Goal: Find specific page/section: Find specific page/section

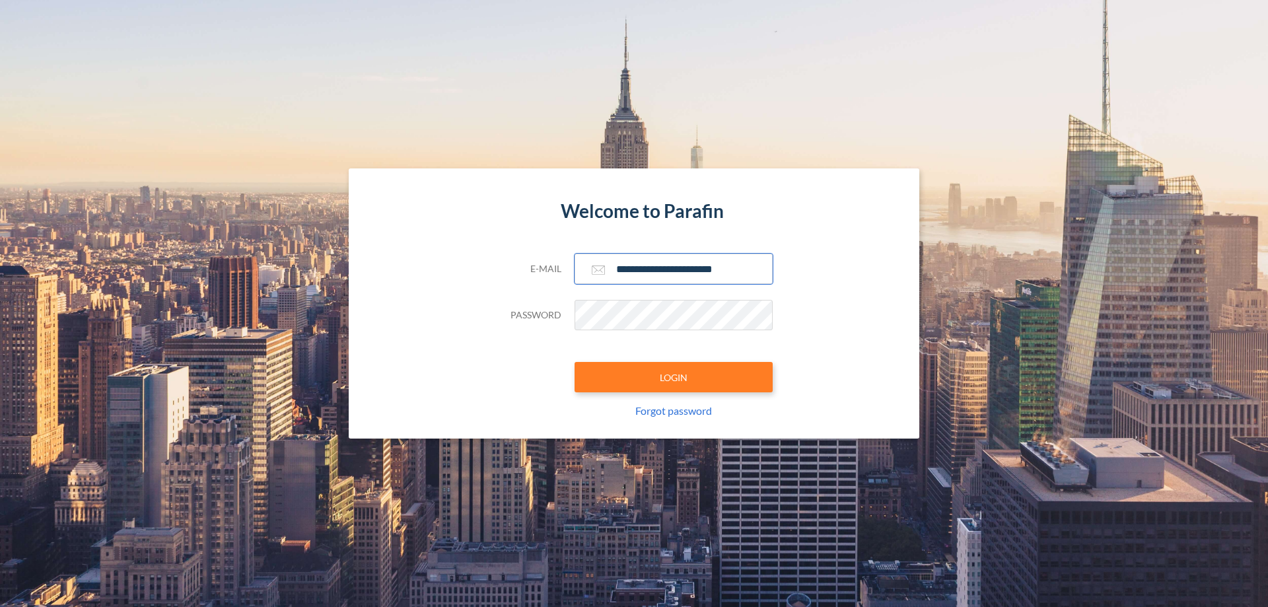
type input "**********"
click at [674, 377] on button "LOGIN" at bounding box center [674, 377] width 198 height 30
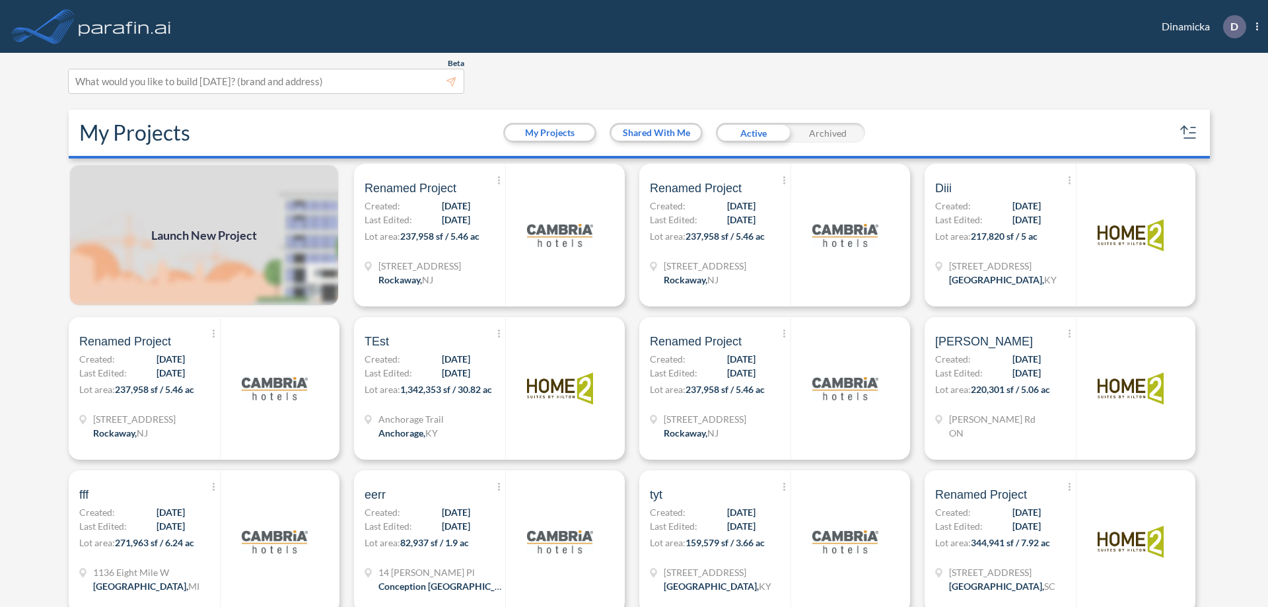
scroll to position [3, 0]
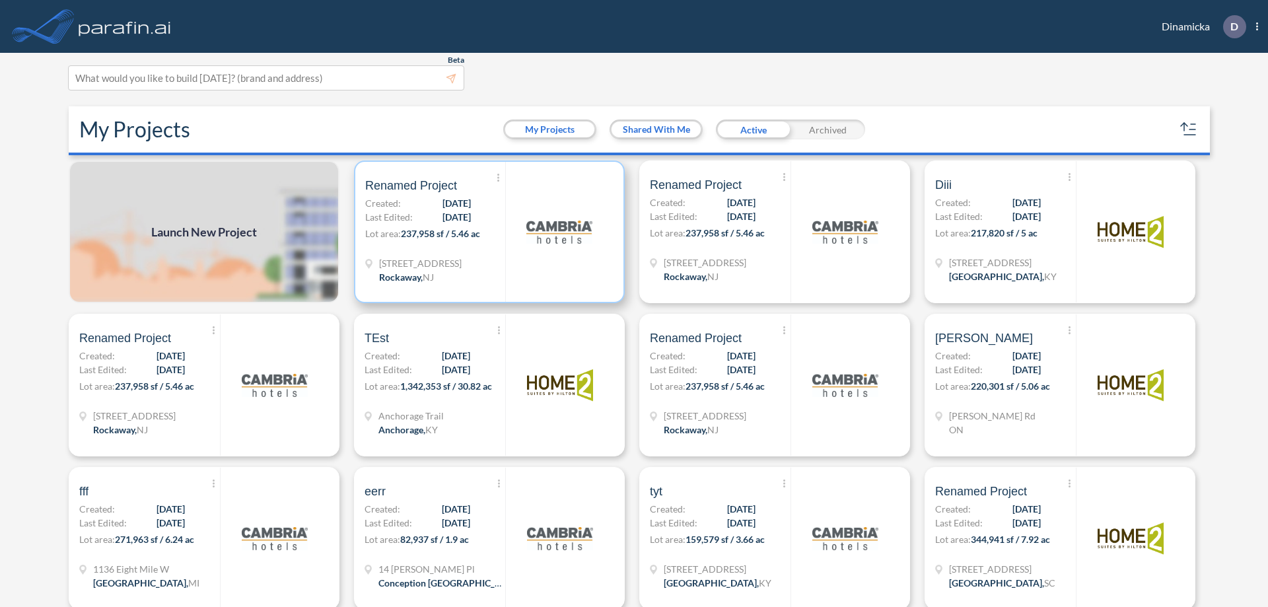
click at [487, 232] on p "Lot area: 237,958 sf / 5.46 ac" at bounding box center [435, 236] width 140 height 19
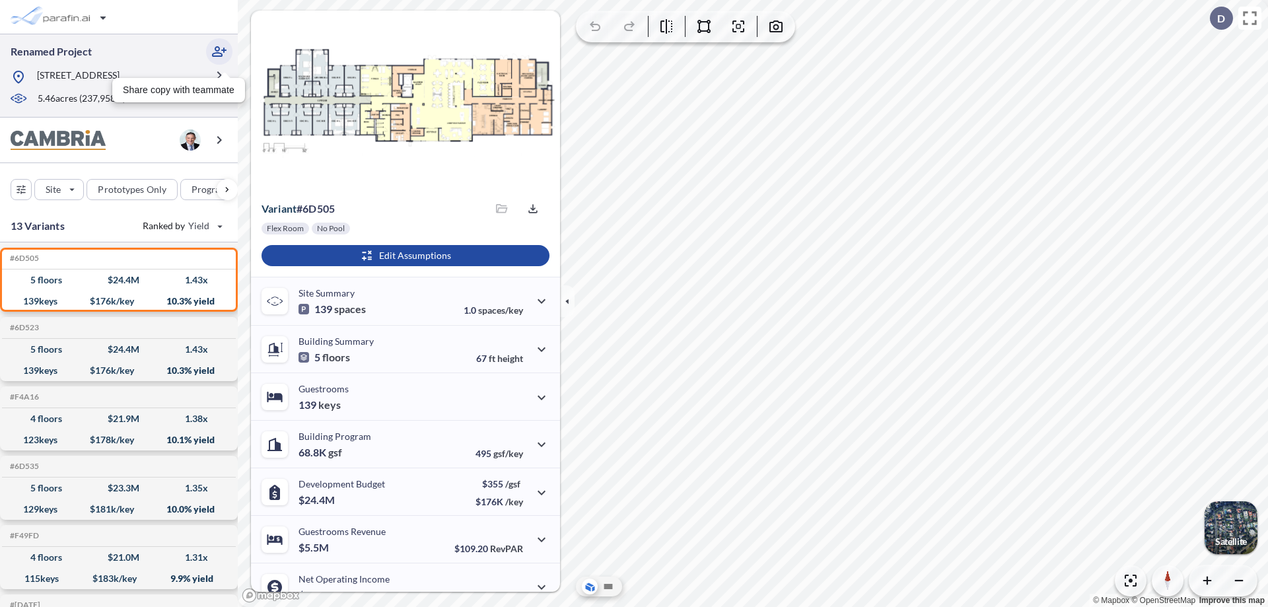
click at [219, 52] on icon "button" at bounding box center [219, 52] width 16 height 16
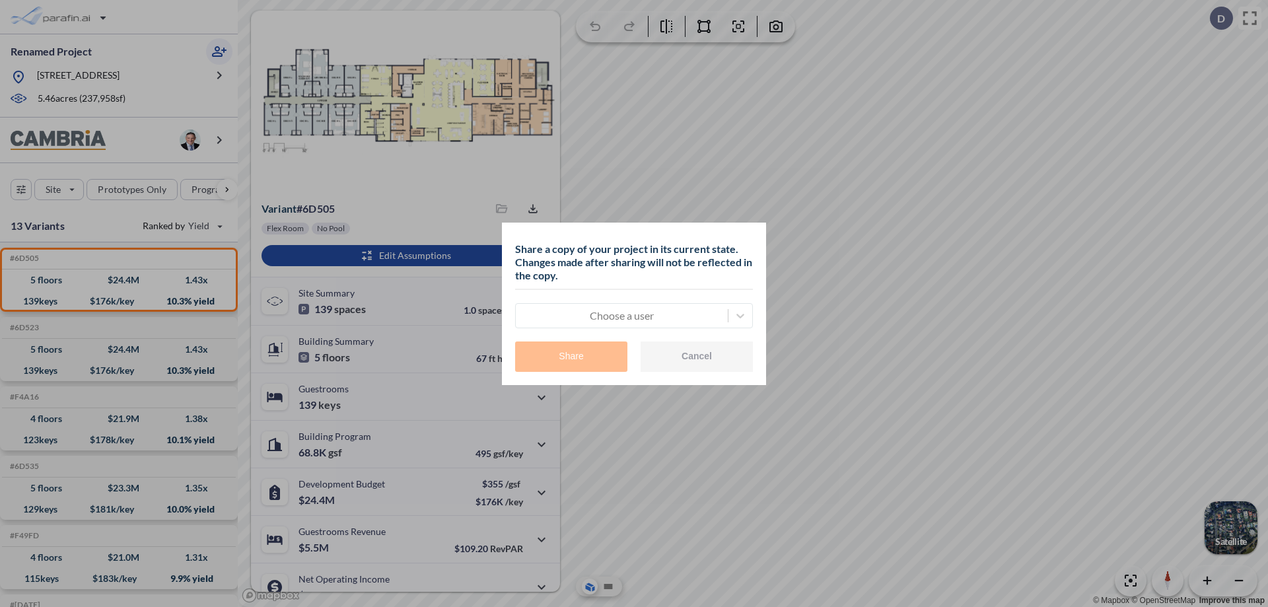
click at [622, 315] on div at bounding box center [622, 316] width 199 height 16
